Goal: Task Accomplishment & Management: Complete application form

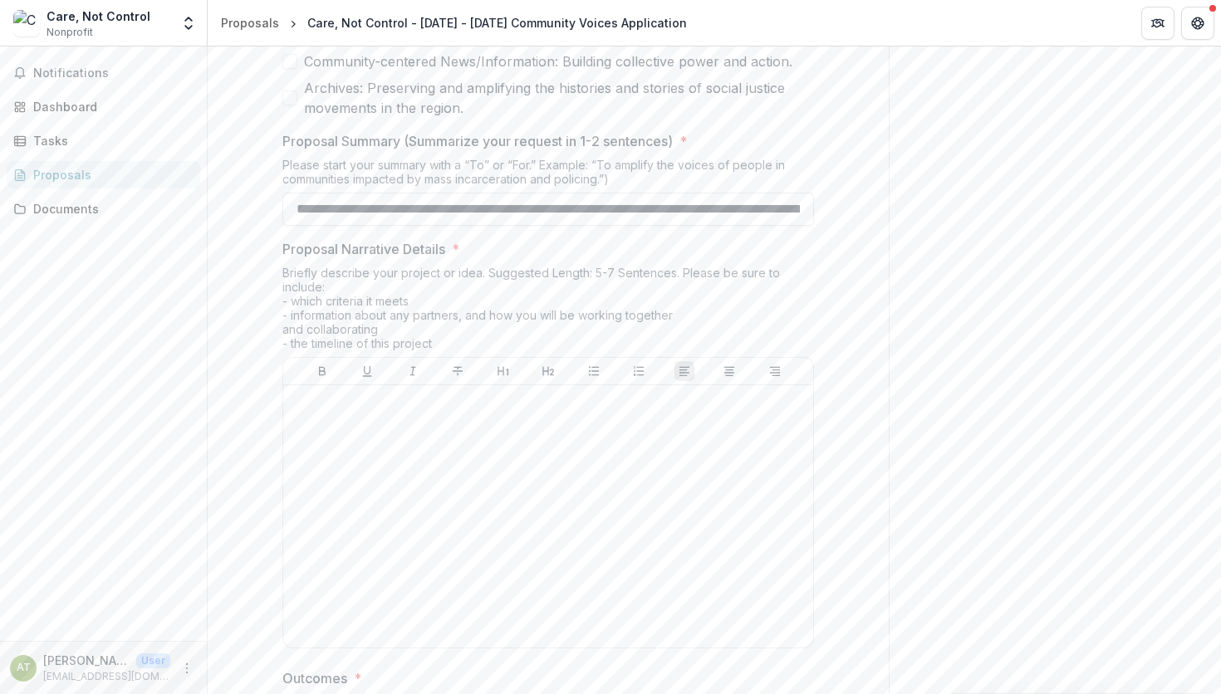
scroll to position [1279, 0]
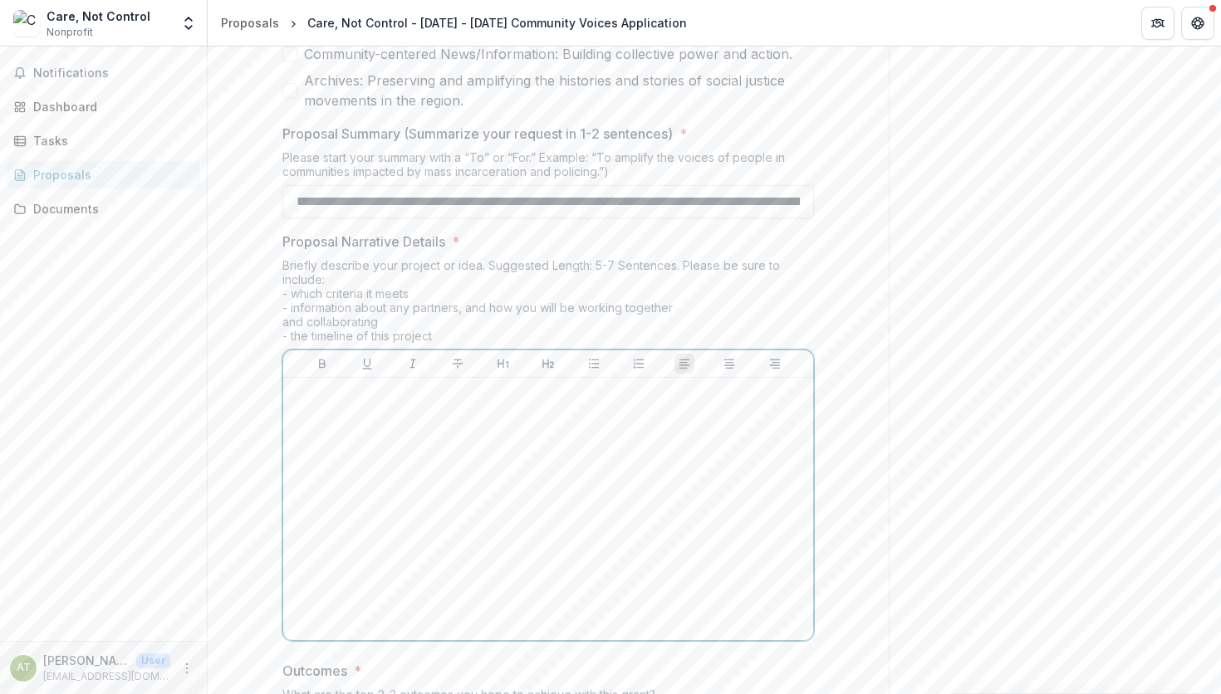
click at [500, 460] on div at bounding box center [548, 508] width 516 height 249
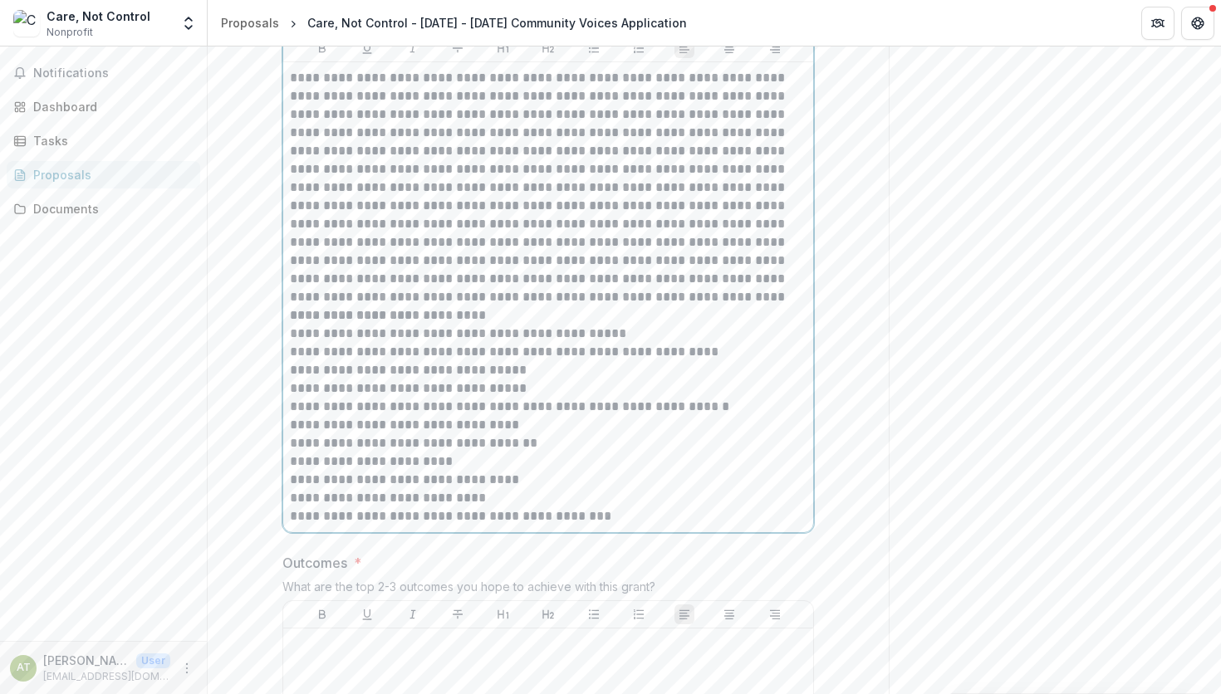
scroll to position [1598, 0]
click at [800, 175] on p "**********" at bounding box center [548, 183] width 516 height 237
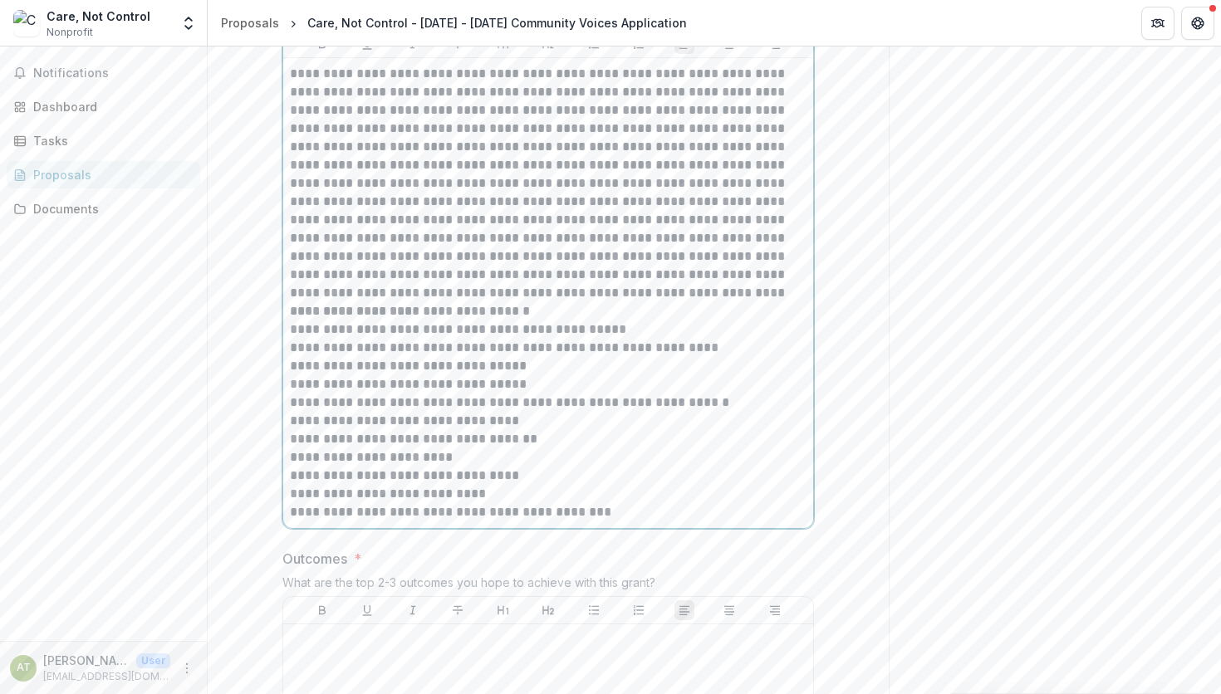
click at [305, 194] on p "**********" at bounding box center [548, 183] width 516 height 237
drag, startPoint x: 364, startPoint y: 192, endPoint x: 430, endPoint y: 199, distance: 66.8
click at [430, 199] on p "**********" at bounding box center [548, 183] width 516 height 237
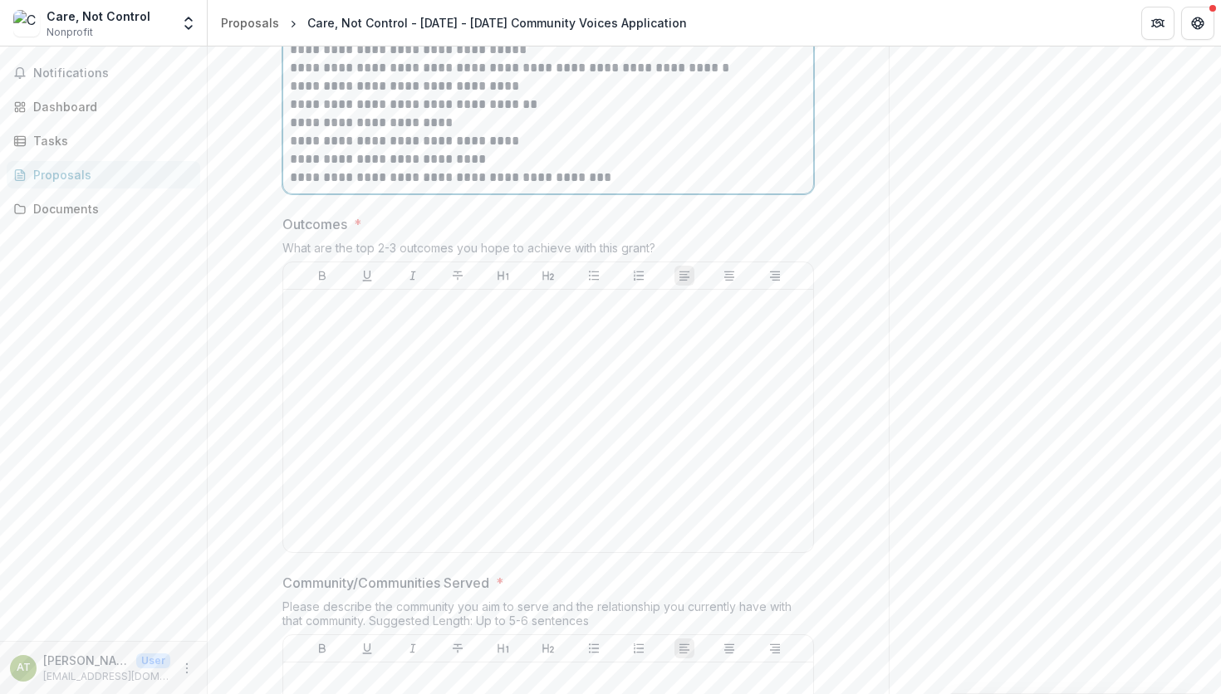
scroll to position [1964, 0]
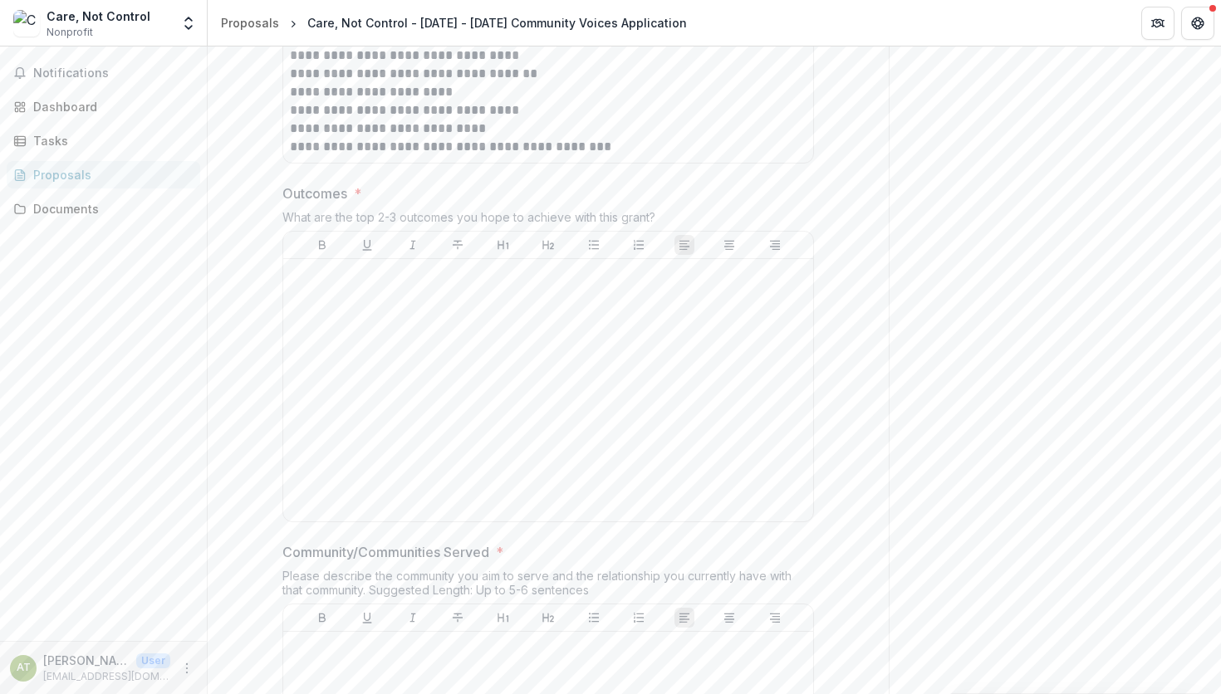
click at [284, 227] on div "What are the top 2-3 outcomes you hope to achieve with this grant?" at bounding box center [547, 220] width 531 height 21
drag, startPoint x: 285, startPoint y: 203, endPoint x: 691, endPoint y: 229, distance: 406.9
click at [691, 229] on div "Outcomes * What are the top 2-3 outcomes you hope to achieve with this grant?" at bounding box center [547, 356] width 531 height 345
copy div "Outcomes * What are the top 2-3 outcomes you hope to achieve with this grant?"
click at [374, 409] on div at bounding box center [548, 390] width 516 height 249
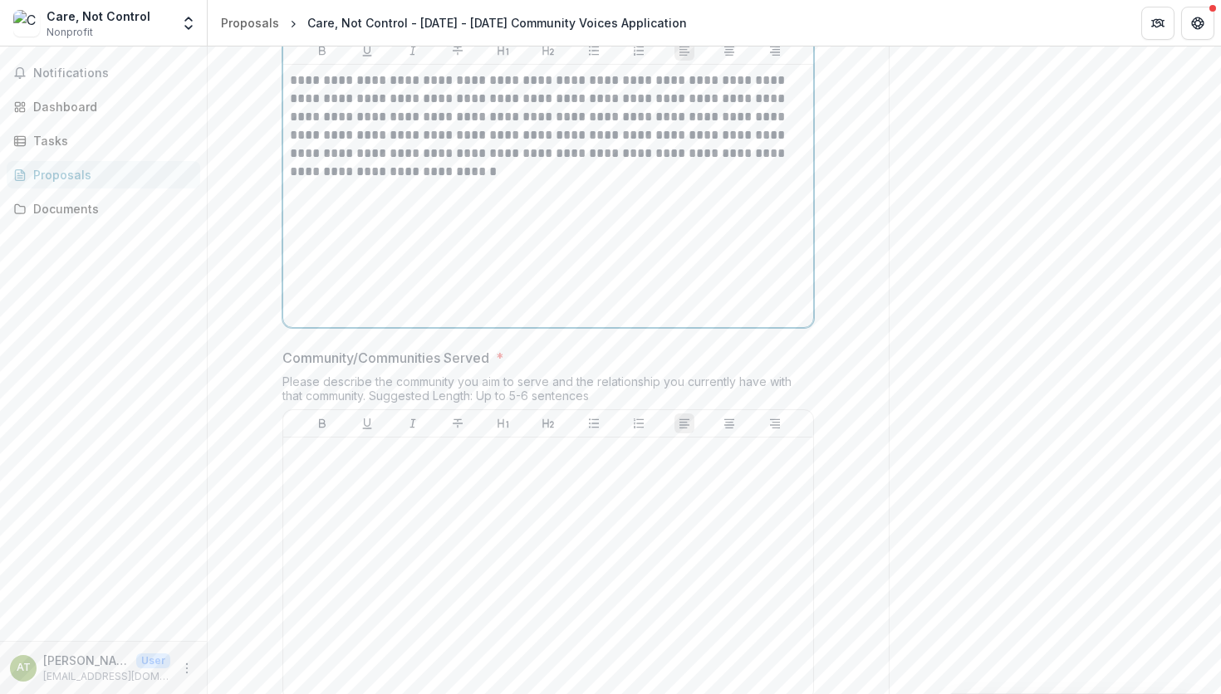
scroll to position [2160, 0]
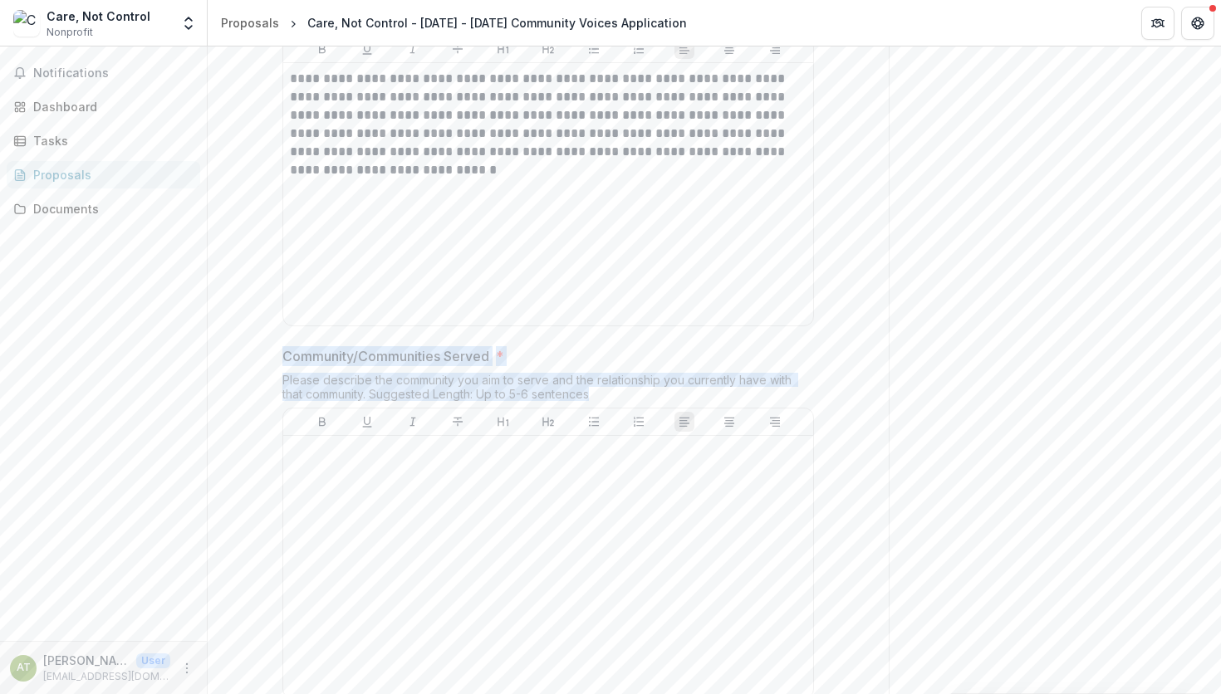
drag, startPoint x: 286, startPoint y: 363, endPoint x: 599, endPoint y: 401, distance: 315.4
click at [599, 401] on div "Community/Communities Served * Please describe the community you aim to serve a…" at bounding box center [547, 526] width 531 height 360
copy div "Community/Communities Served * Please describe the community you aim to serve a…"
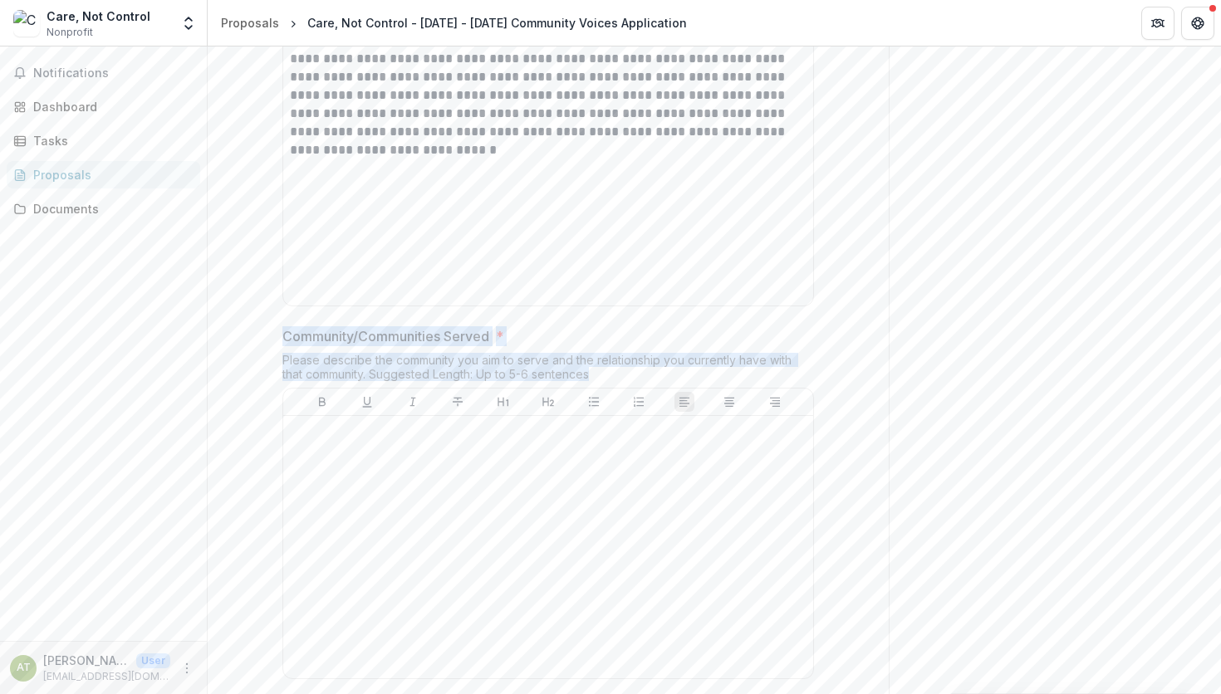
scroll to position [2166, 0]
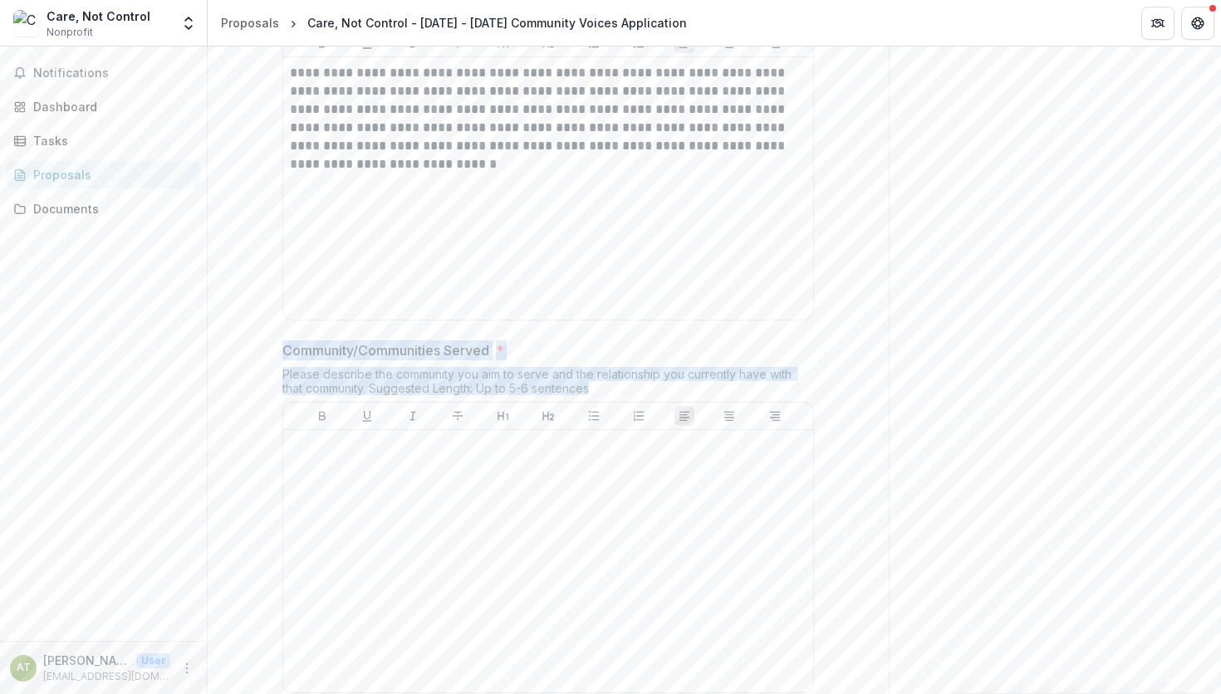
copy div "Community/Communities Served * Please describe the community you aim to serve a…"
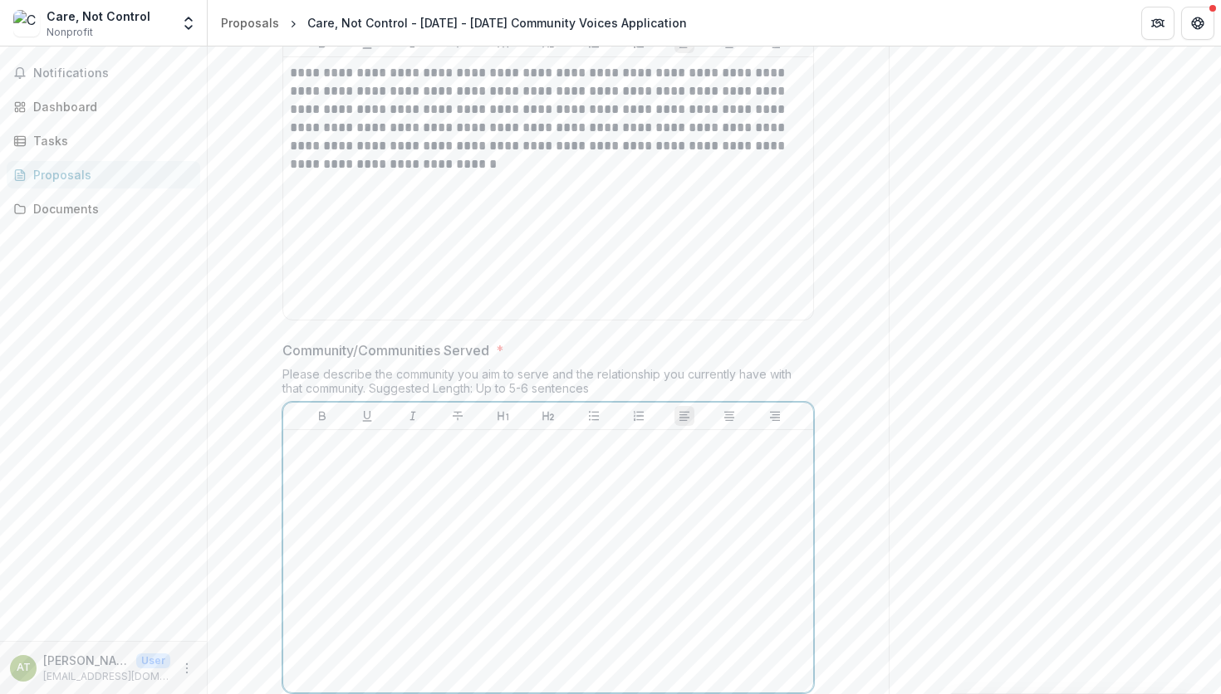
click at [488, 527] on div at bounding box center [548, 561] width 516 height 249
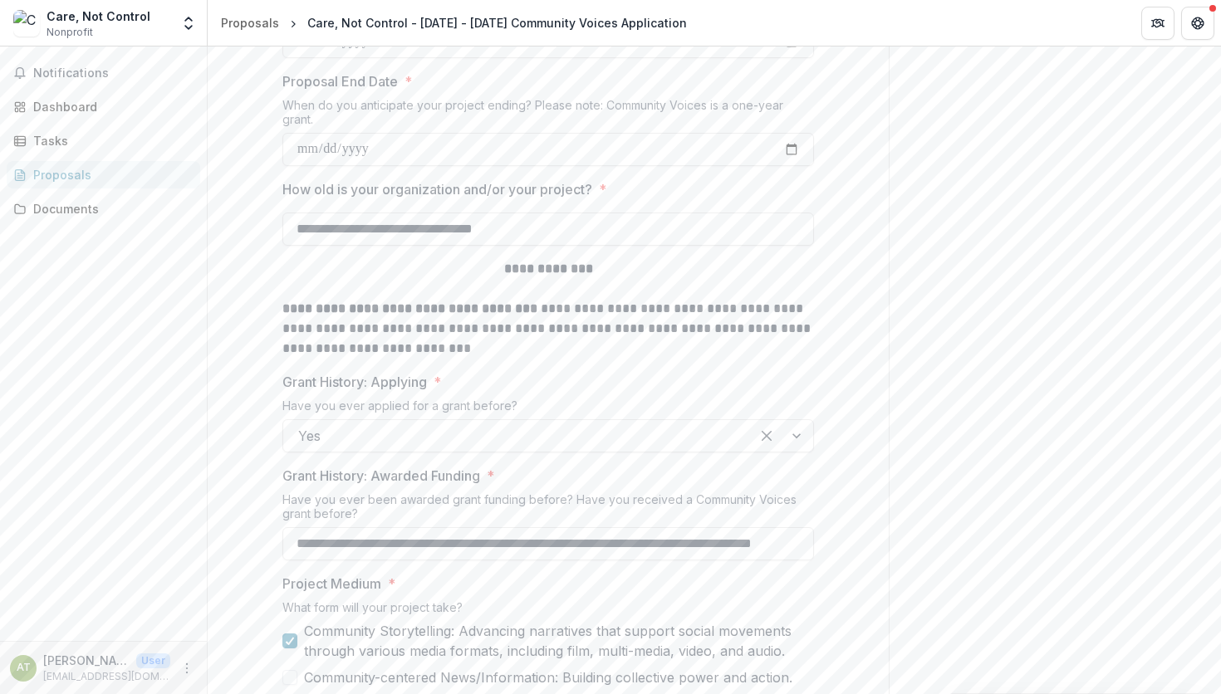
scroll to position [85, 0]
